Goal: Task Accomplishment & Management: Manage account settings

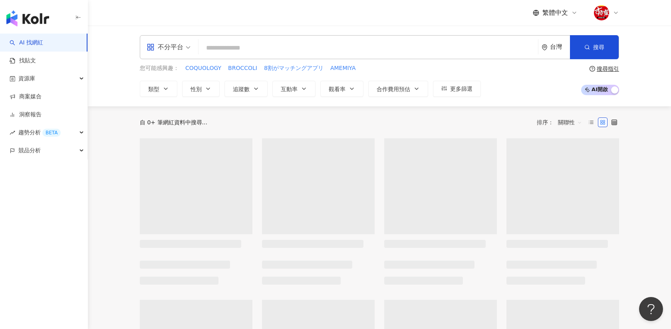
click at [608, 17] on div at bounding box center [606, 13] width 26 height 16
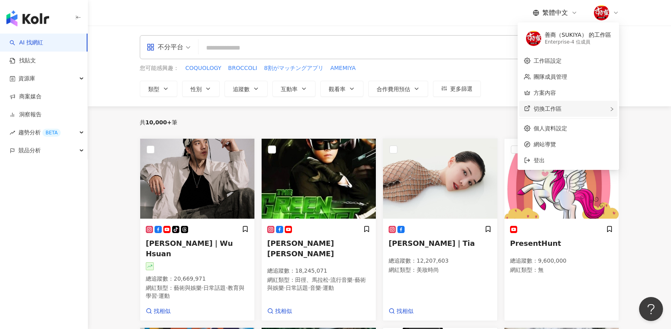
click at [533, 105] on span "切換工作區" at bounding box center [547, 108] width 28 height 6
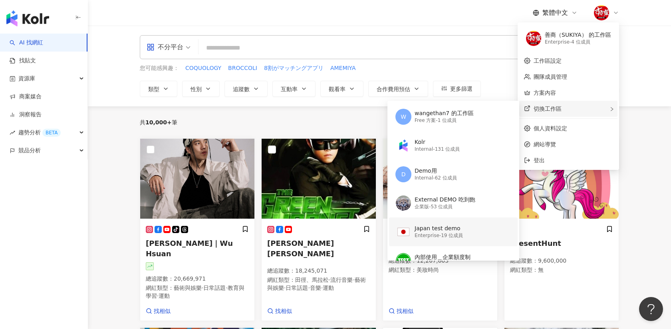
click at [424, 231] on div "Japan test demo" at bounding box center [438, 228] width 48 height 8
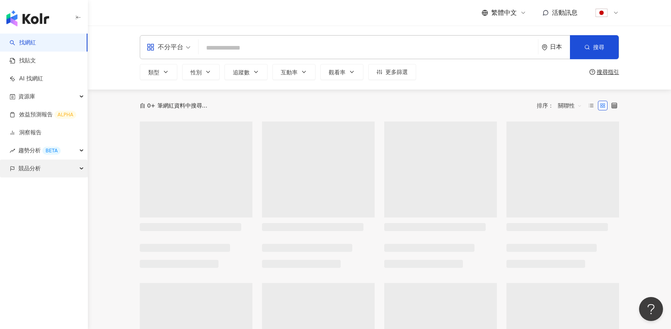
click at [62, 165] on div "競品分析" at bounding box center [43, 168] width 87 height 18
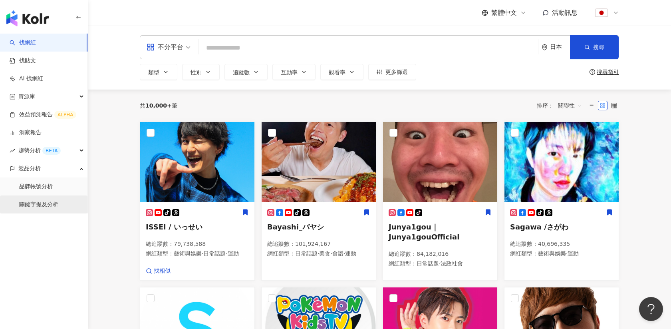
click at [42, 204] on link "關鍵字提及分析" at bounding box center [38, 204] width 39 height 8
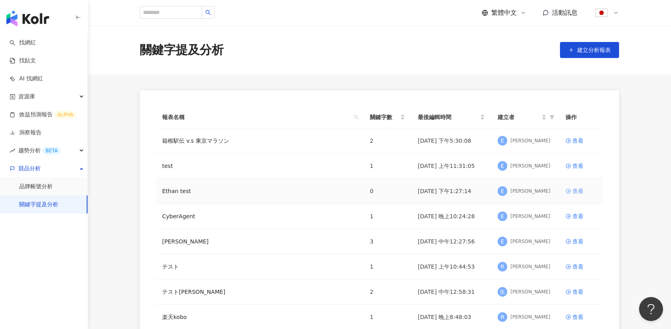
click at [574, 192] on div "查看" at bounding box center [577, 190] width 11 height 9
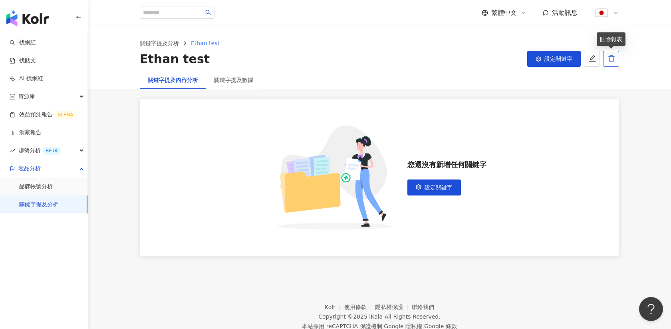
click at [612, 60] on icon "delete" at bounding box center [611, 58] width 7 height 7
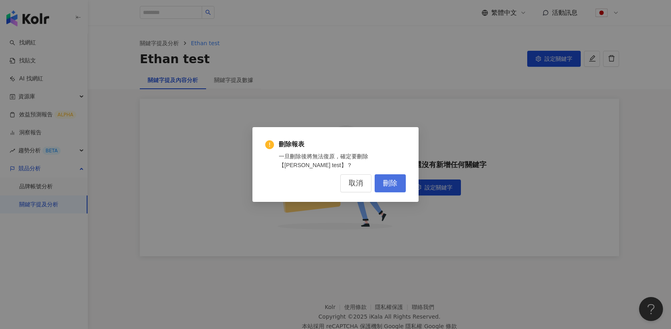
click at [390, 184] on span "刪除" at bounding box center [390, 183] width 14 height 9
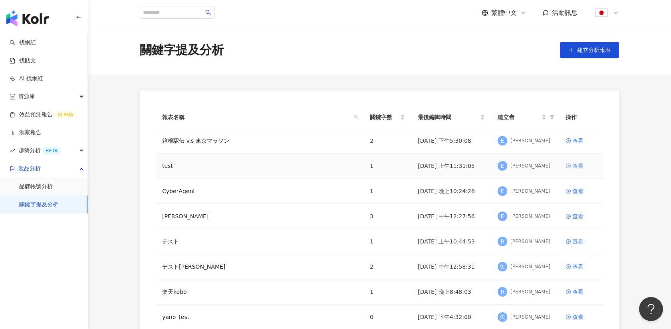
click at [578, 164] on div "查看" at bounding box center [577, 165] width 11 height 9
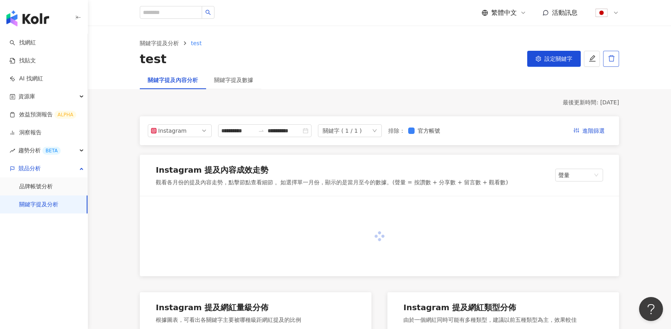
click at [611, 58] on icon "delete" at bounding box center [611, 58] width 7 height 7
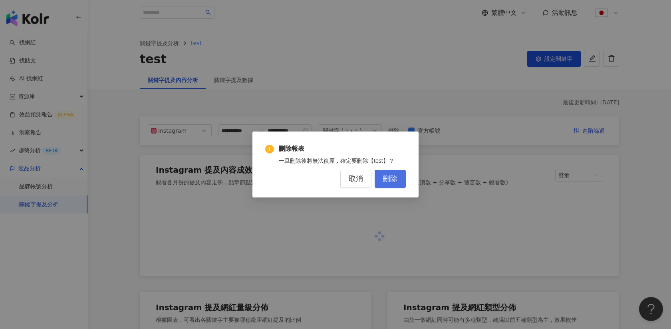
click at [388, 180] on span "刪除" at bounding box center [390, 178] width 14 height 9
